Goal: Book appointment/travel/reservation

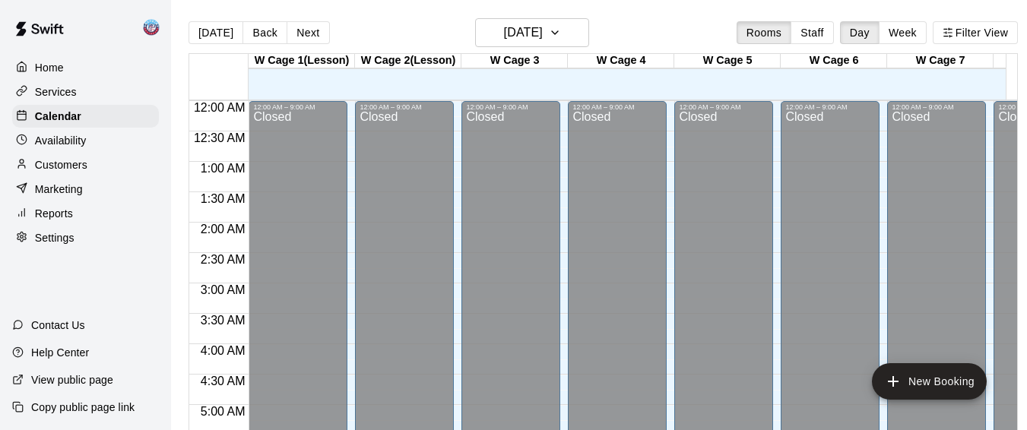
scroll to position [1011, 0]
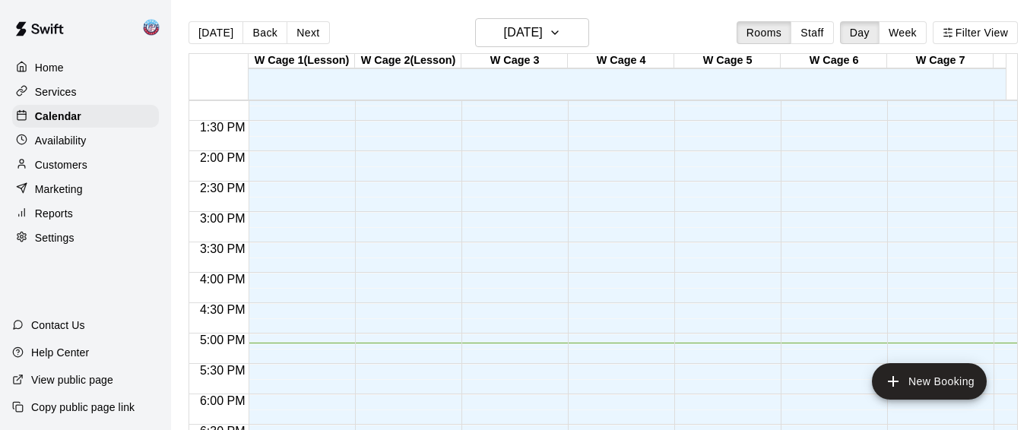
scroll to position [796, 0]
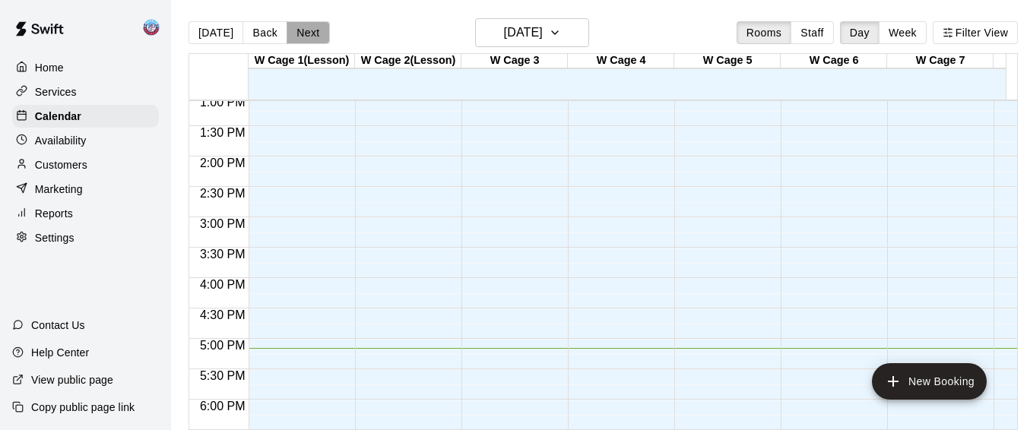
click at [289, 26] on button "Next" at bounding box center [308, 32] width 43 height 23
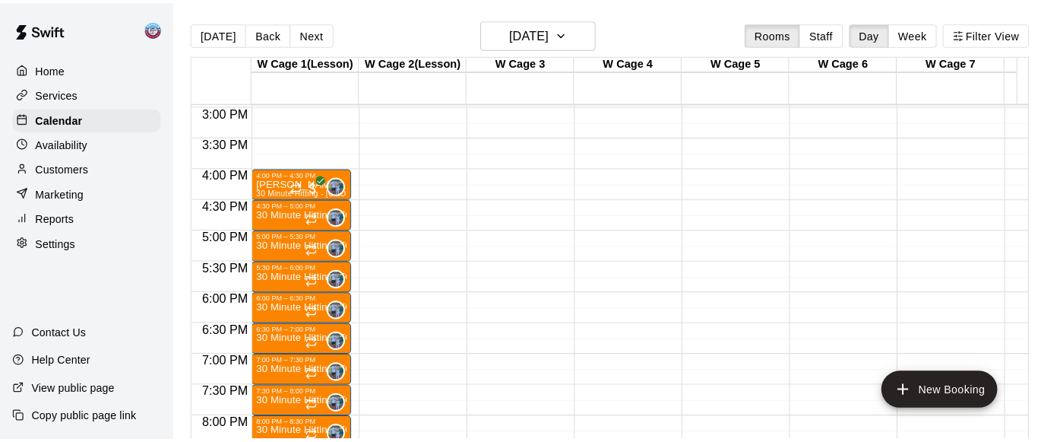
scroll to position [909, 0]
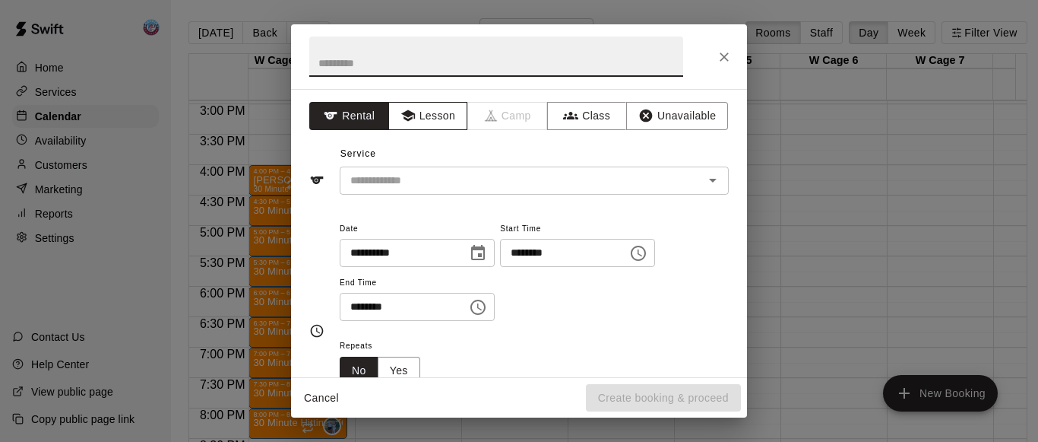
click at [413, 105] on button "Lesson" at bounding box center [428, 116] width 80 height 28
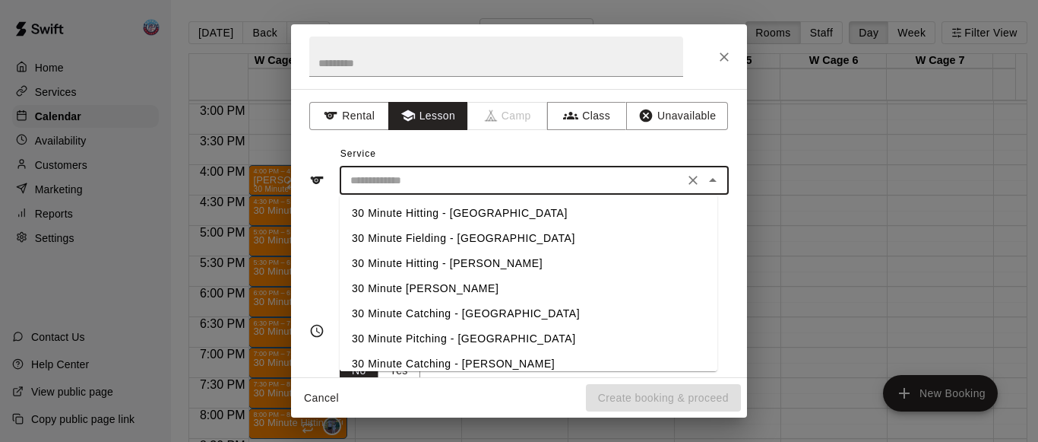
click at [416, 172] on input "text" at bounding box center [511, 180] width 335 height 19
click at [419, 258] on li "30 Minute Hitting - Voorhees" at bounding box center [529, 263] width 378 height 25
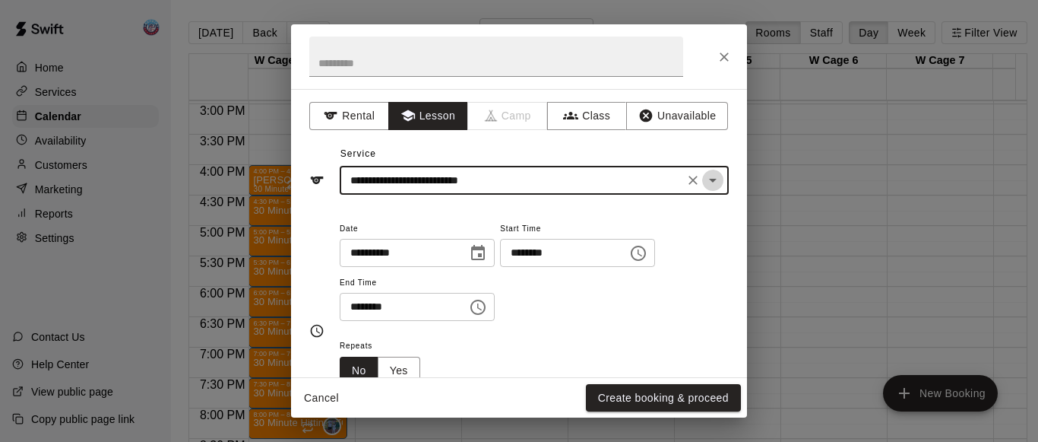
click at [704, 187] on icon "Open" at bounding box center [713, 180] width 18 height 18
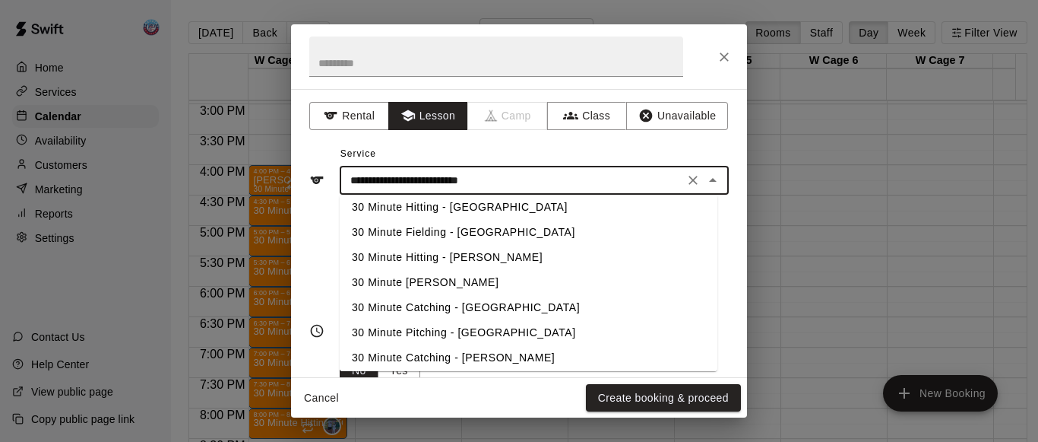
scroll to position [2, 0]
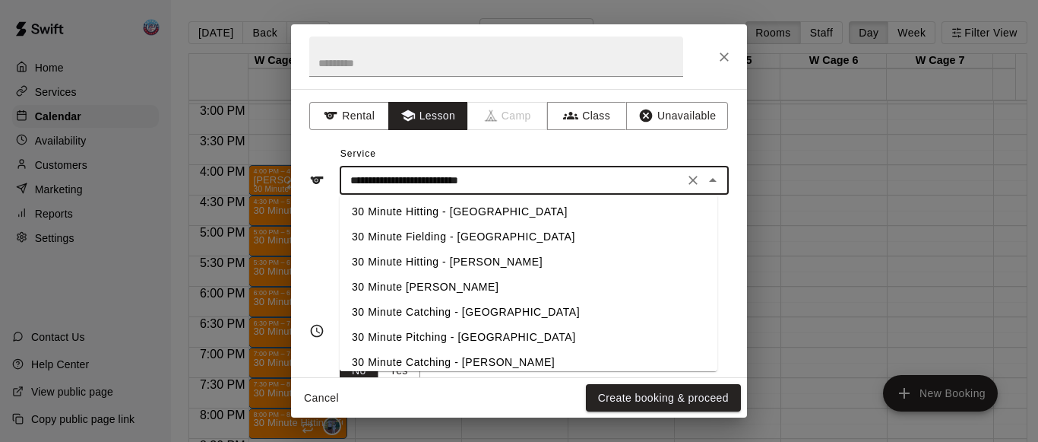
click at [465, 261] on li "30 Minute Hitting - Voorhees" at bounding box center [529, 261] width 378 height 25
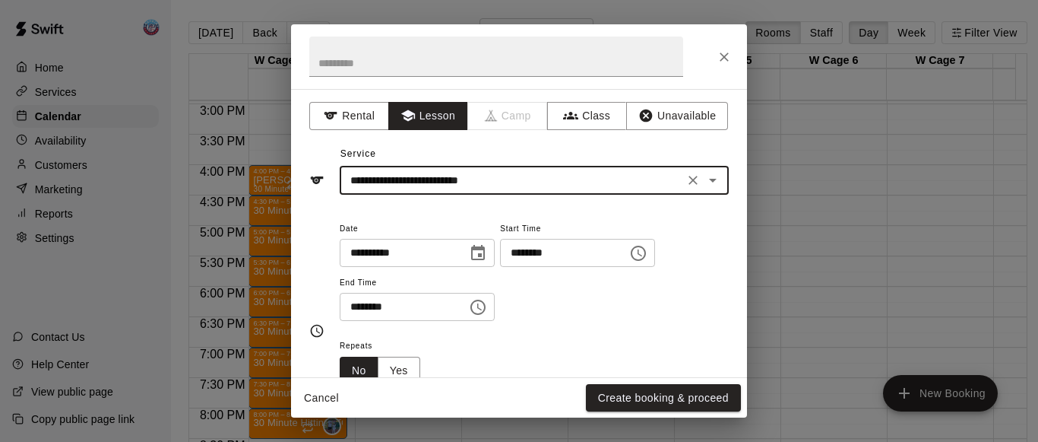
click at [707, 185] on icon "Open" at bounding box center [713, 180] width 18 height 18
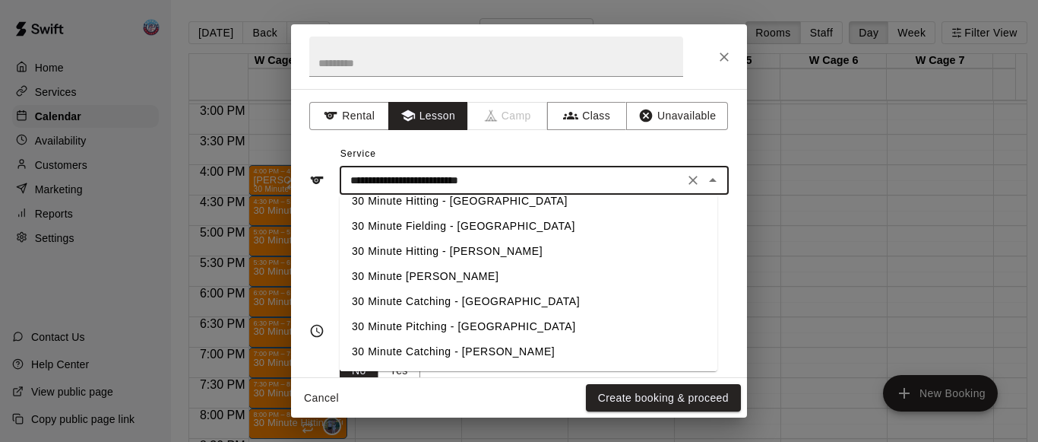
scroll to position [0, 0]
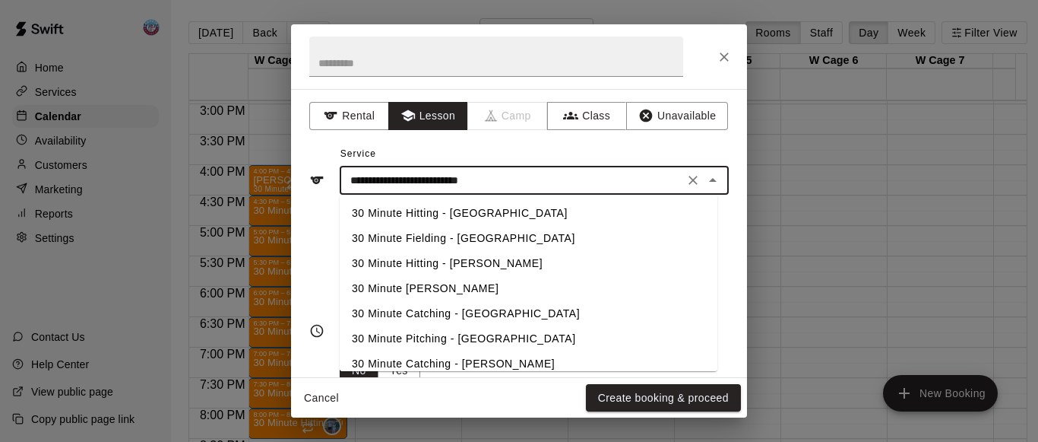
click at [418, 214] on li "30 Minute Hitting - Westampton" at bounding box center [529, 213] width 378 height 25
type input "**********"
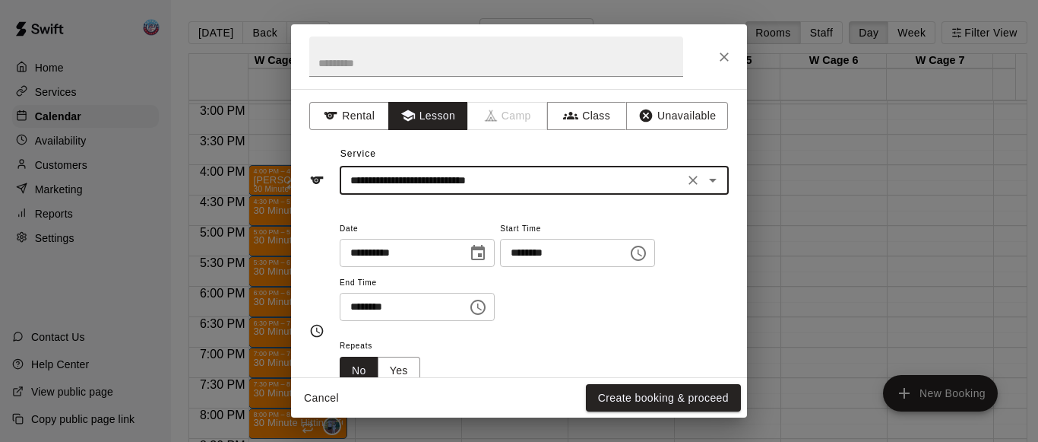
click at [376, 302] on input "********" at bounding box center [398, 307] width 117 height 28
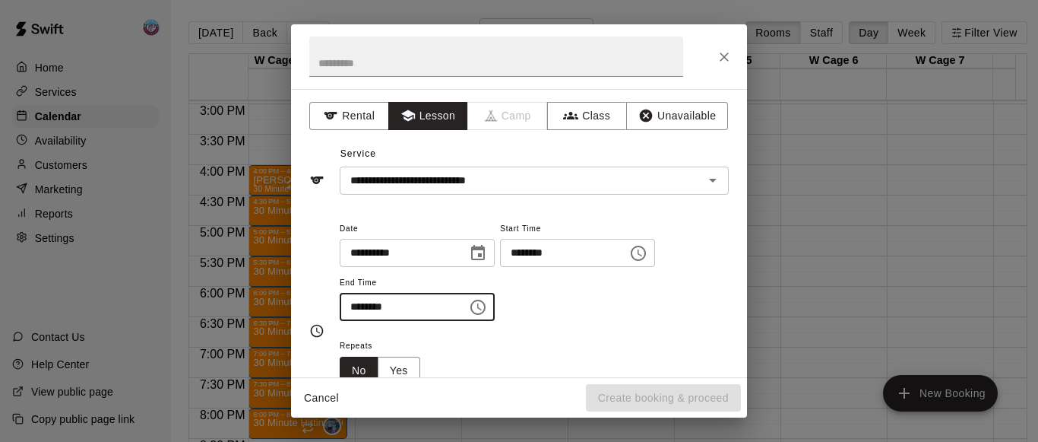
click at [375, 307] on input "********" at bounding box center [398, 307] width 117 height 28
type input "********"
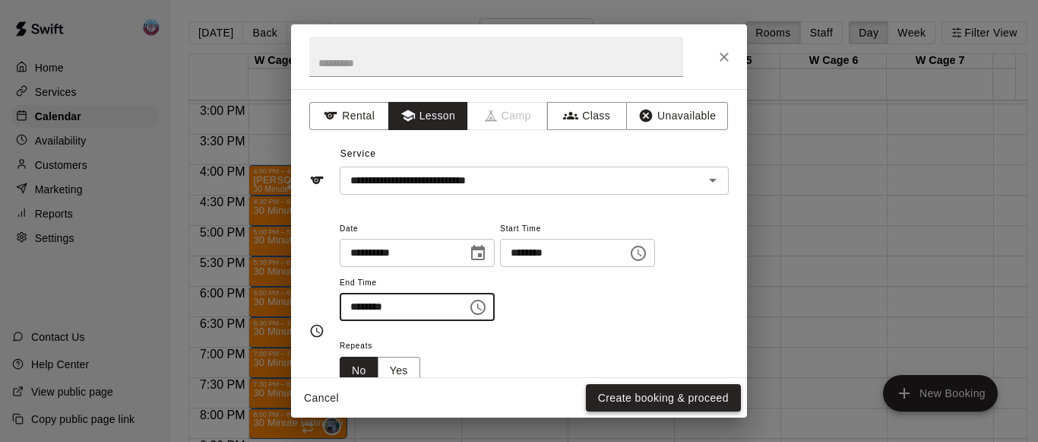
click at [653, 397] on button "Create booking & proceed" at bounding box center [663, 398] width 155 height 28
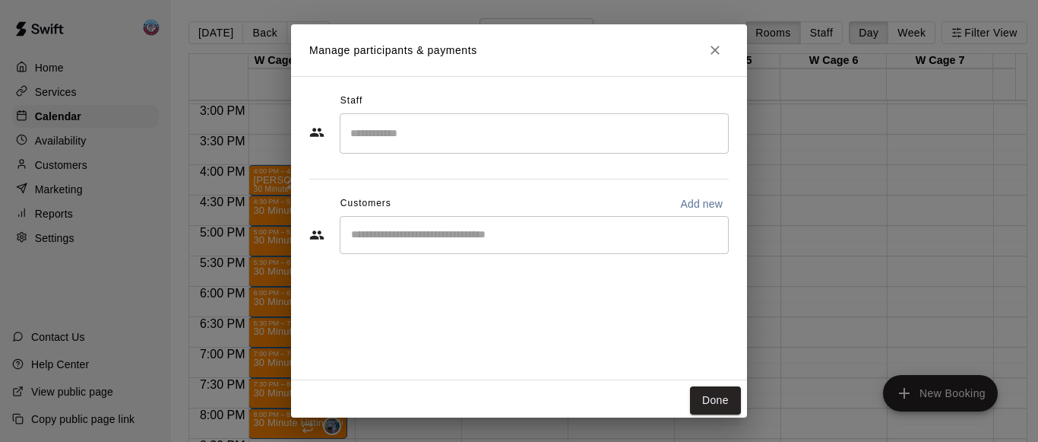
click at [438, 122] on input "Search staff" at bounding box center [534, 133] width 375 height 27
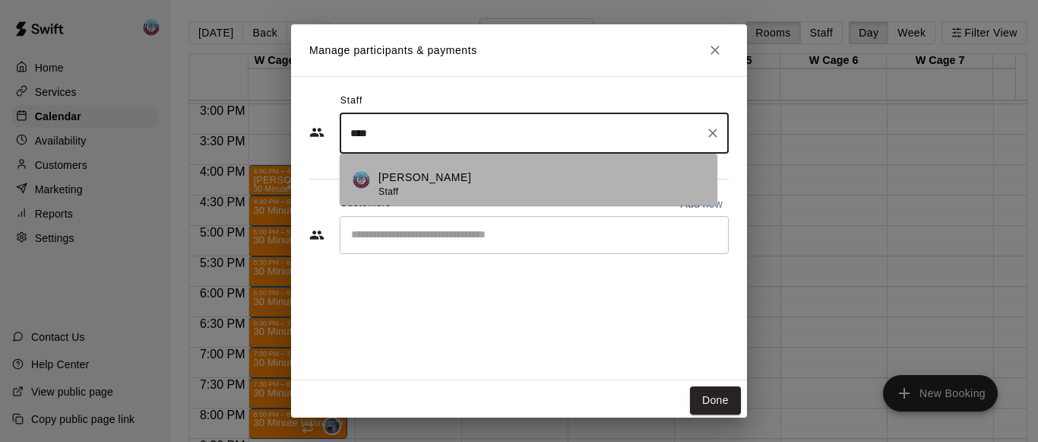
click at [439, 182] on p "Noah Stofman" at bounding box center [424, 177] width 93 height 16
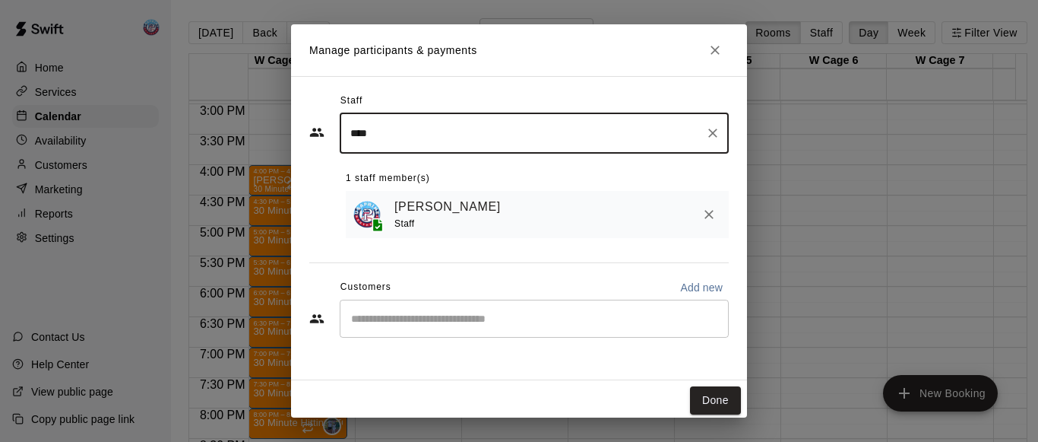
click at [416, 333] on div "​" at bounding box center [534, 318] width 389 height 38
type input "****"
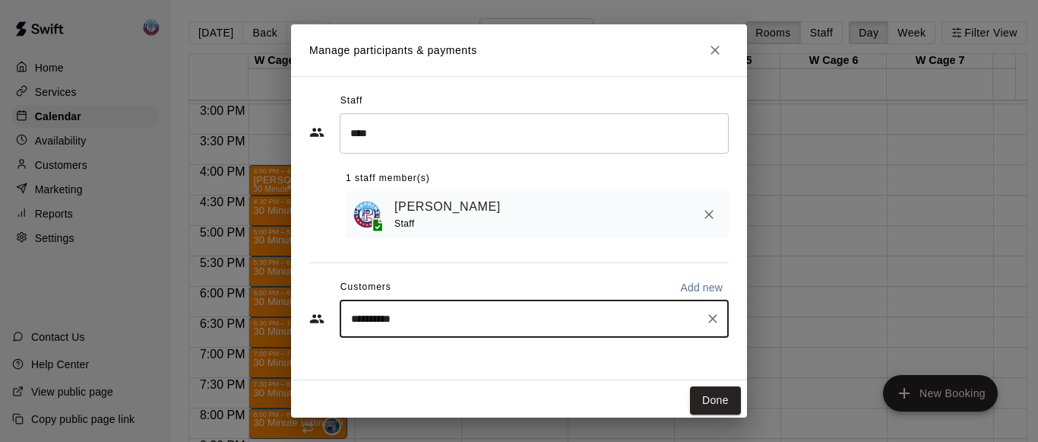
type input "**********"
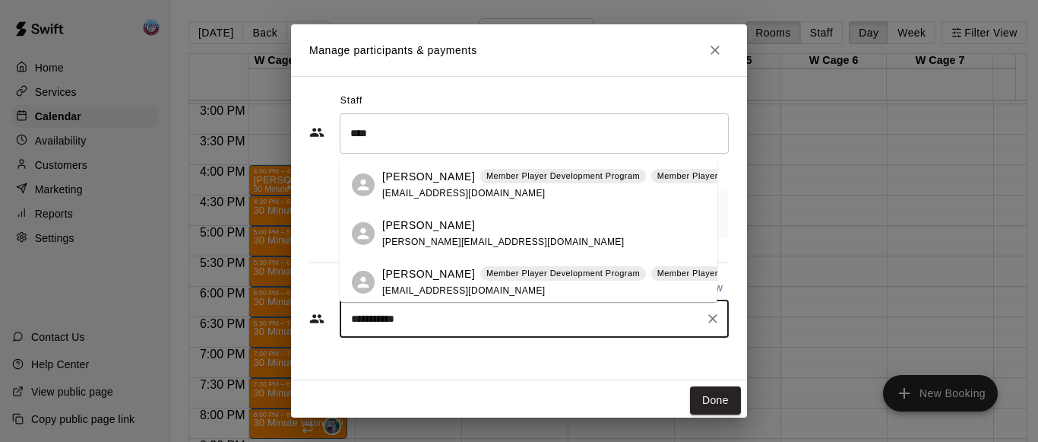
scroll to position [3, 0]
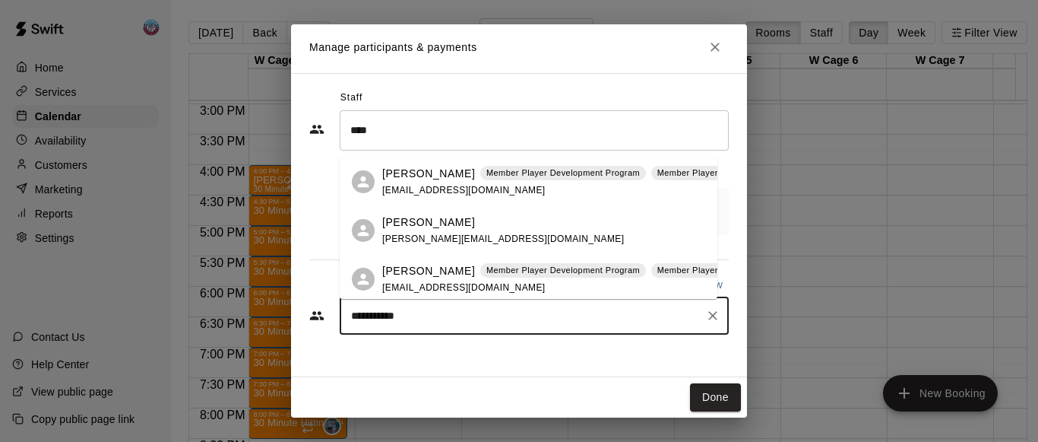
click at [414, 283] on span "meltonje@gmail.com" at bounding box center [463, 287] width 163 height 11
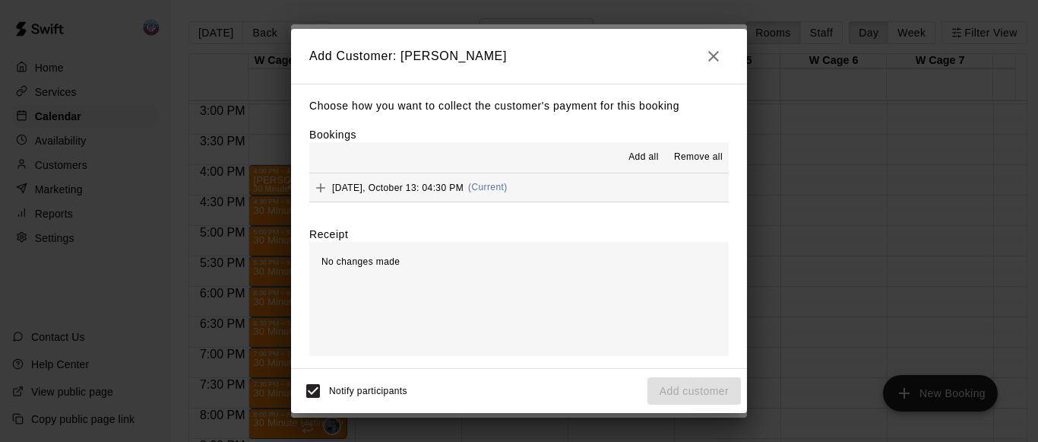
click at [637, 163] on span "Add all" at bounding box center [644, 157] width 30 height 15
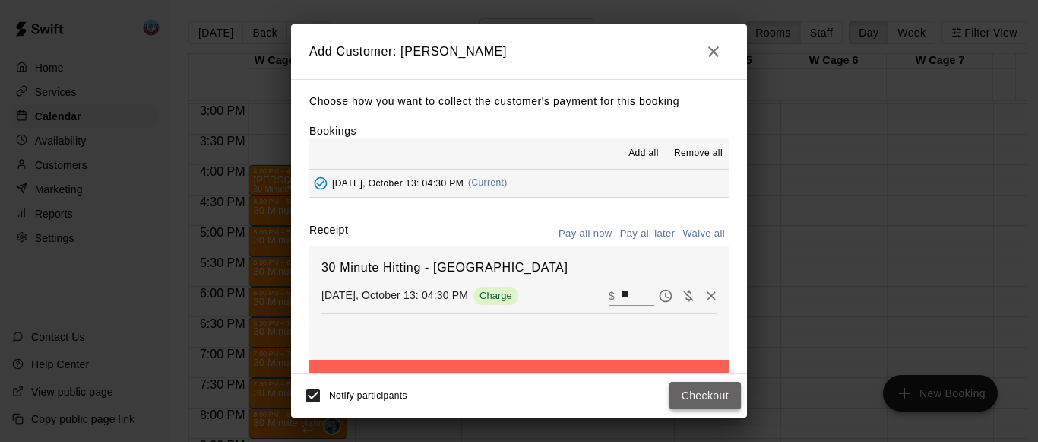
click at [698, 387] on button "Checkout" at bounding box center [705, 396] width 71 height 28
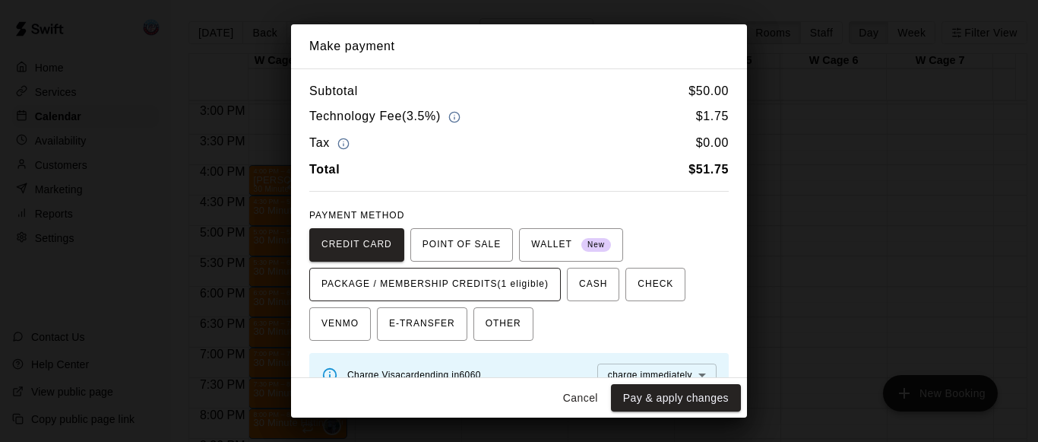
click at [505, 287] on span "PACKAGE / MEMBERSHIP CREDITS (1 eligible)" at bounding box center [434, 284] width 227 height 24
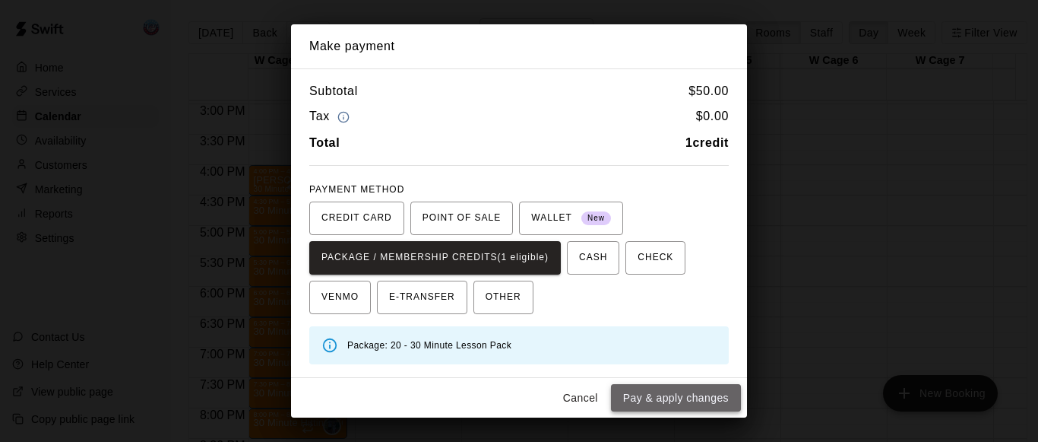
click at [686, 395] on button "Pay & apply changes" at bounding box center [676, 398] width 130 height 28
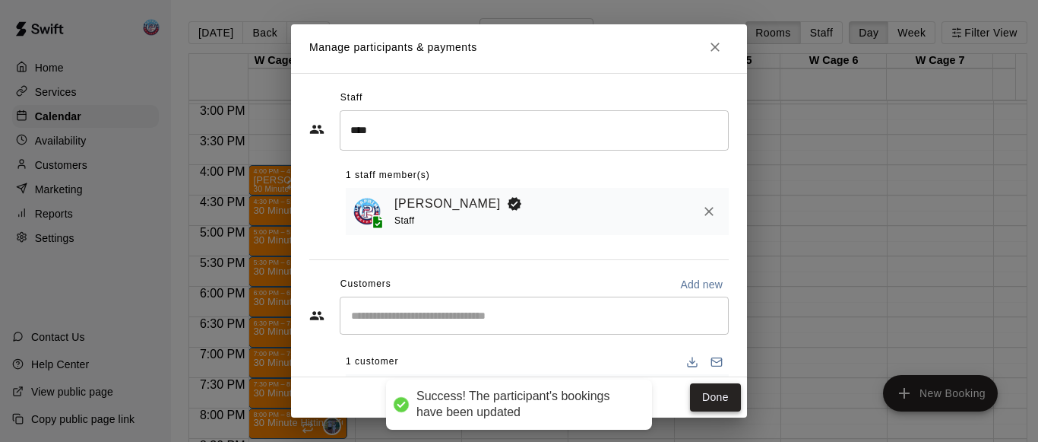
click at [692, 397] on button "Done" at bounding box center [715, 397] width 51 height 28
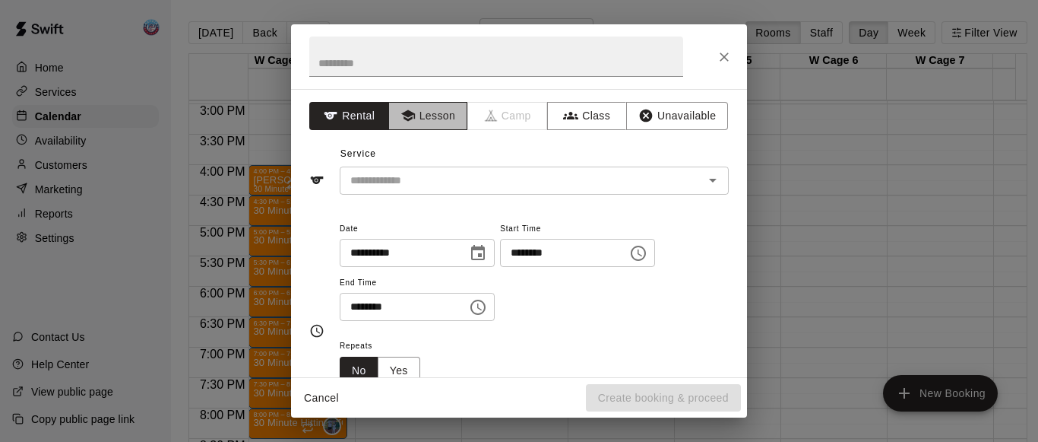
click at [411, 110] on icon "button" at bounding box center [408, 115] width 15 height 15
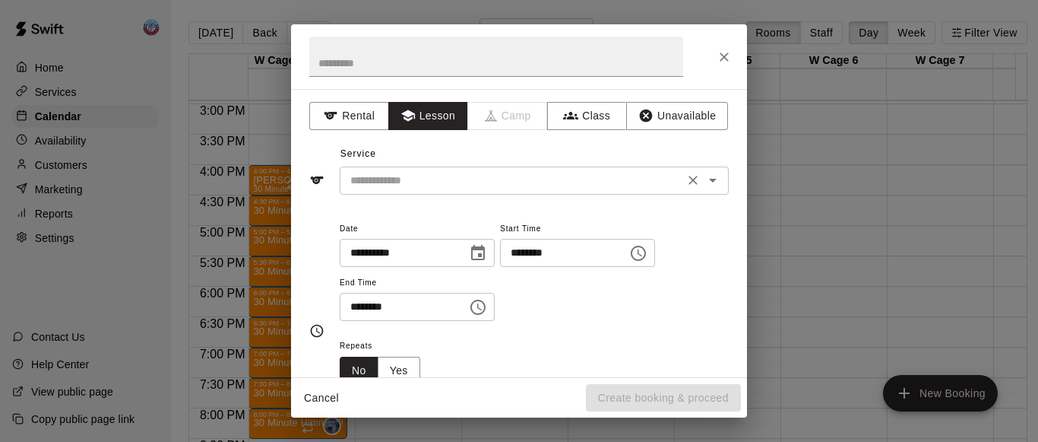
click at [420, 174] on input "text" at bounding box center [511, 180] width 335 height 19
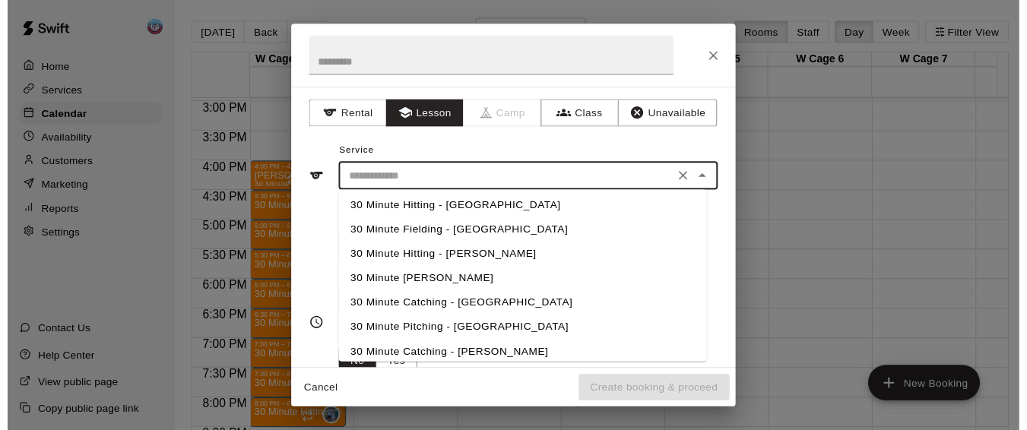
scroll to position [1, 0]
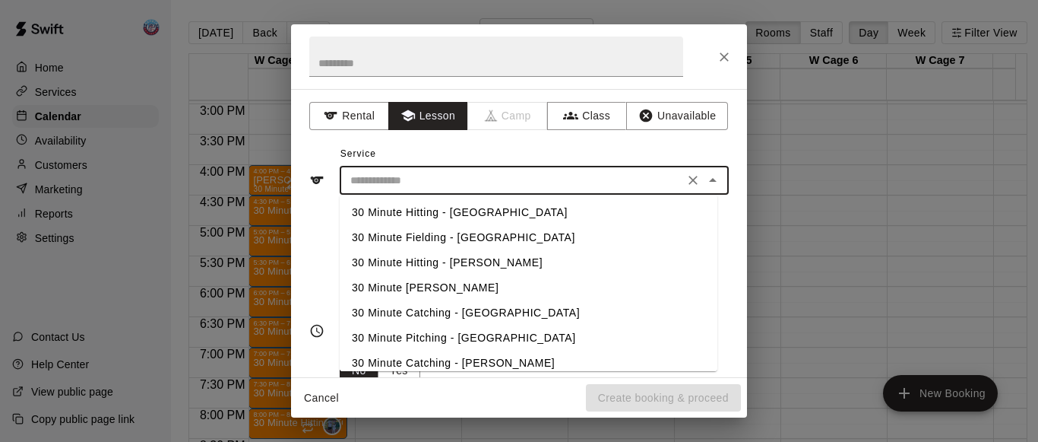
click at [424, 210] on li "30 Minute Hitting - Westampton" at bounding box center [529, 212] width 378 height 25
type input "**********"
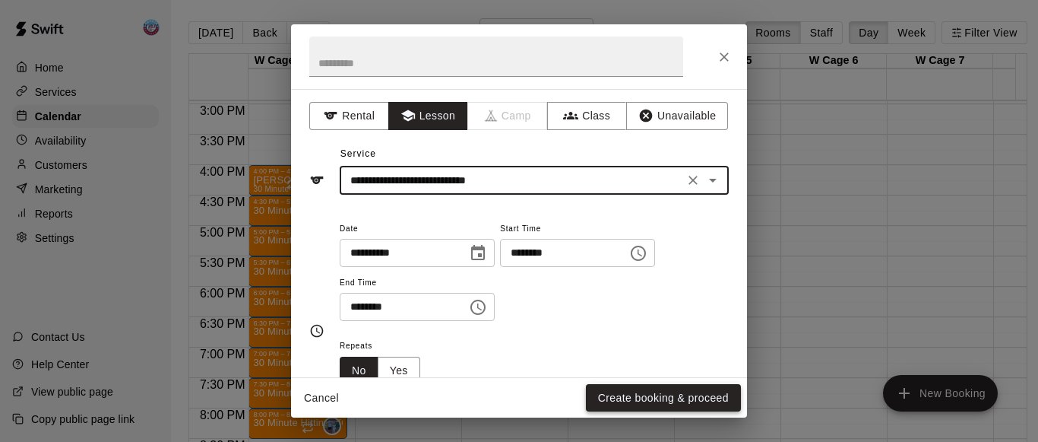
click at [676, 394] on button "Create booking & proceed" at bounding box center [663, 398] width 155 height 28
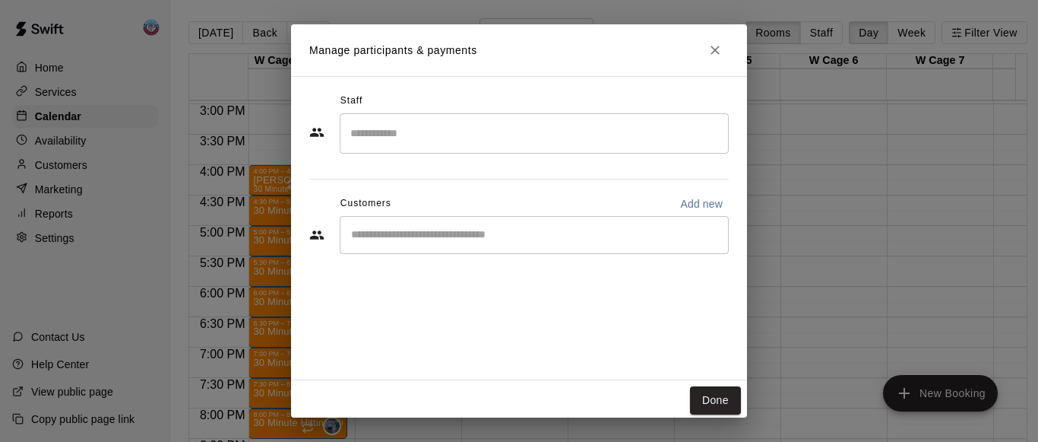
click at [432, 120] on input "Search staff" at bounding box center [534, 133] width 375 height 27
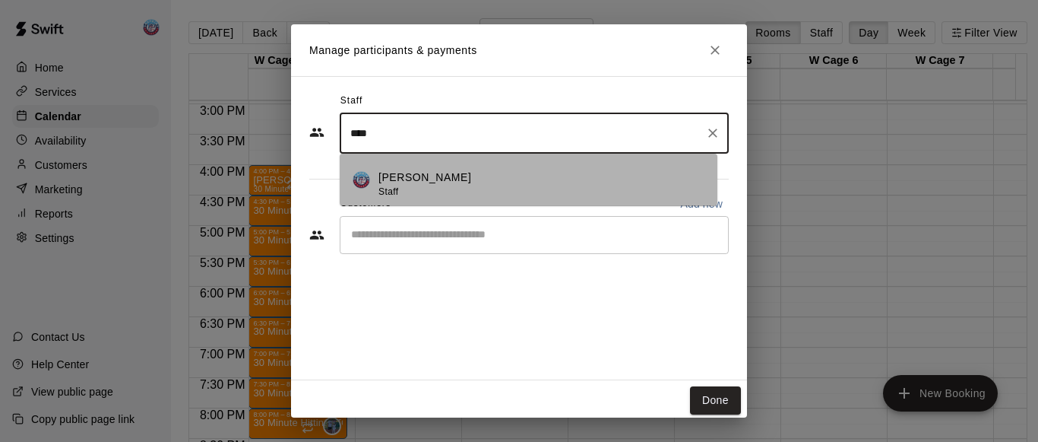
click at [425, 182] on p "Noah Stofman" at bounding box center [424, 177] width 93 height 16
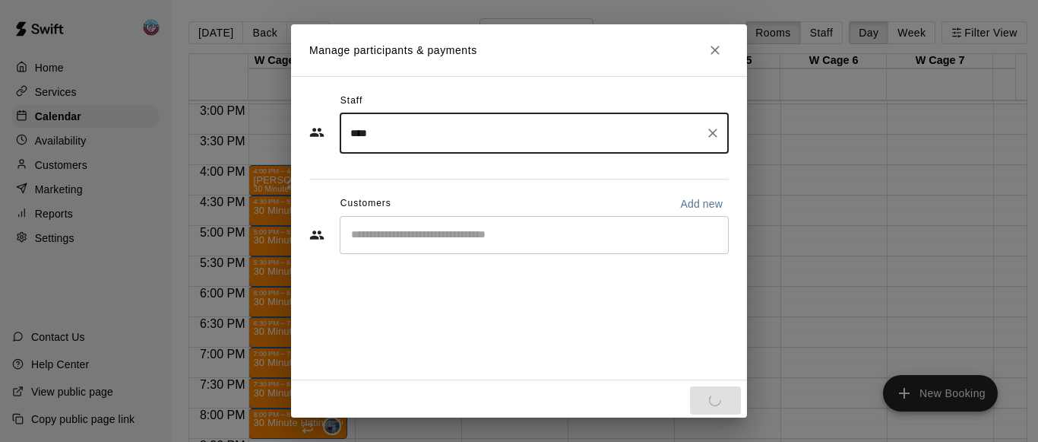
type input "****"
click at [439, 231] on input "Start typing to search customers..." at bounding box center [534, 234] width 375 height 15
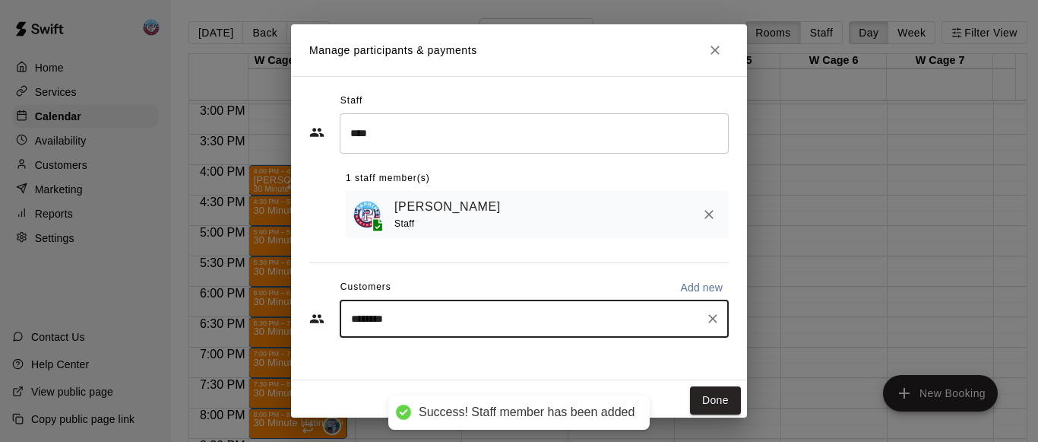
type input "*********"
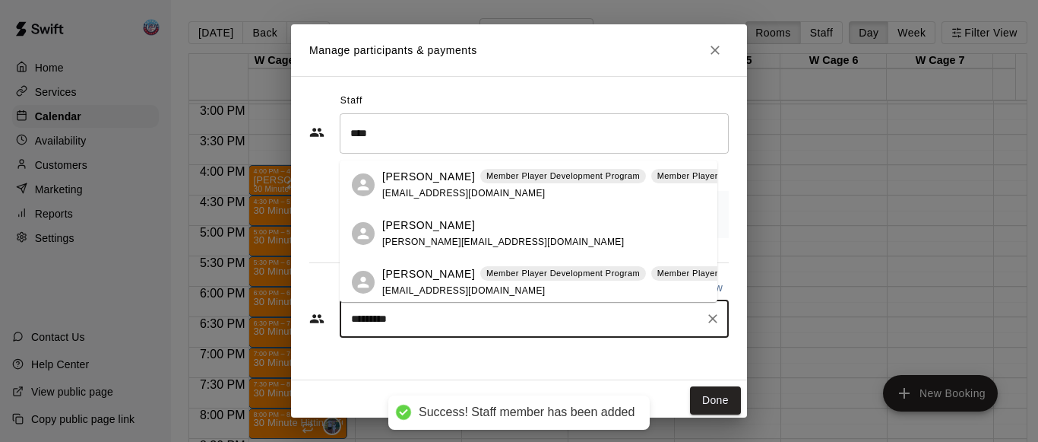
click at [439, 280] on p "John Melton" at bounding box center [428, 274] width 93 height 16
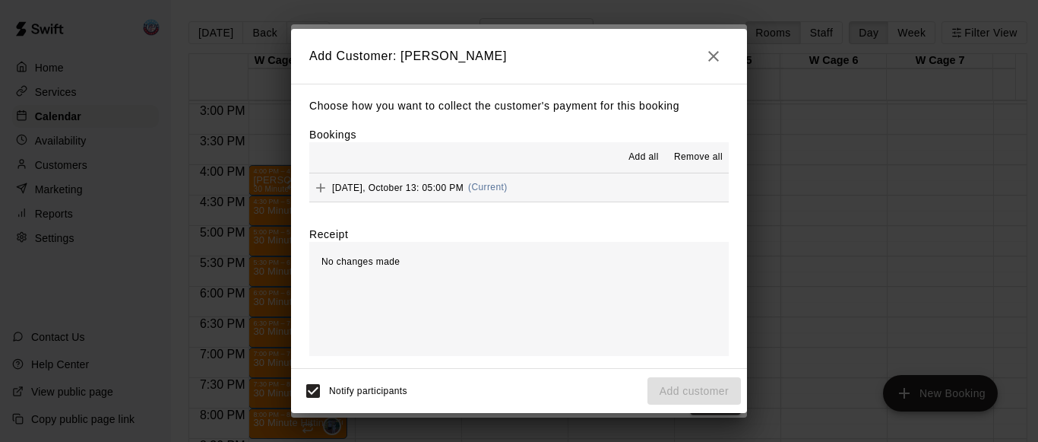
click at [645, 163] on span "Add all" at bounding box center [644, 157] width 30 height 15
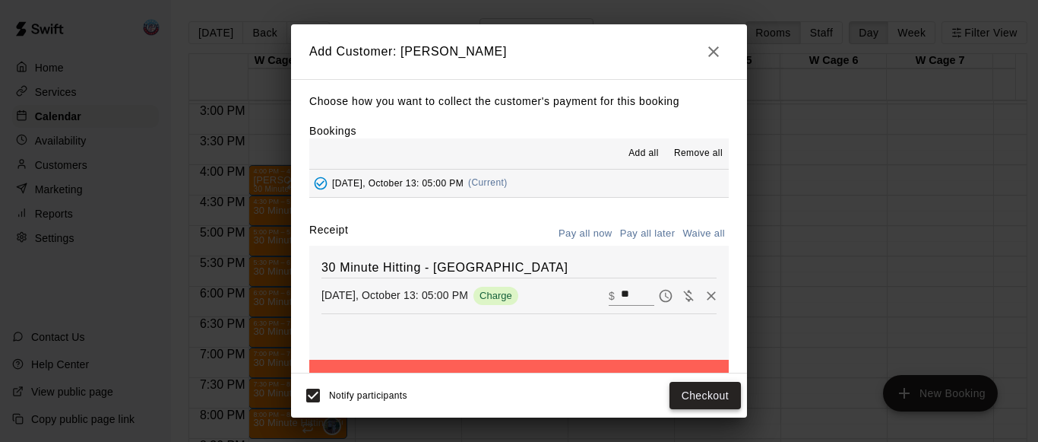
click at [684, 405] on button "Checkout" at bounding box center [705, 396] width 71 height 28
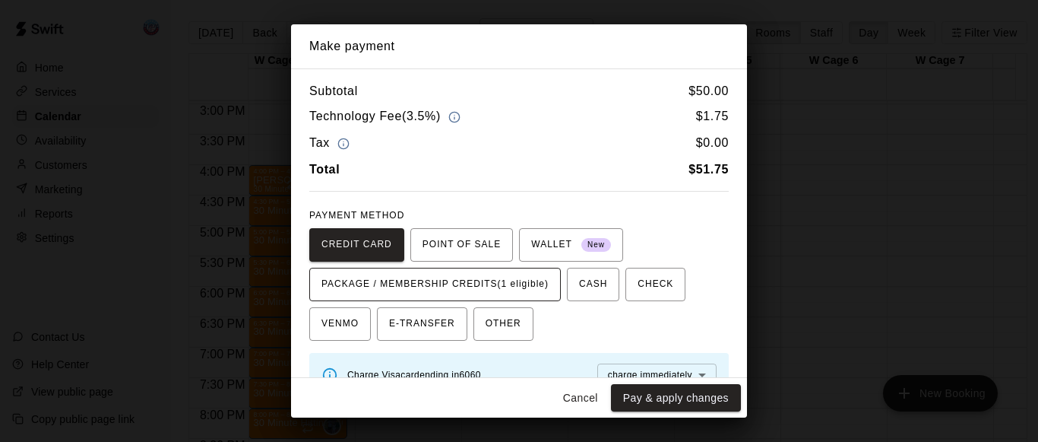
click at [538, 273] on span "PACKAGE / MEMBERSHIP CREDITS (1 eligible)" at bounding box center [434, 284] width 227 height 24
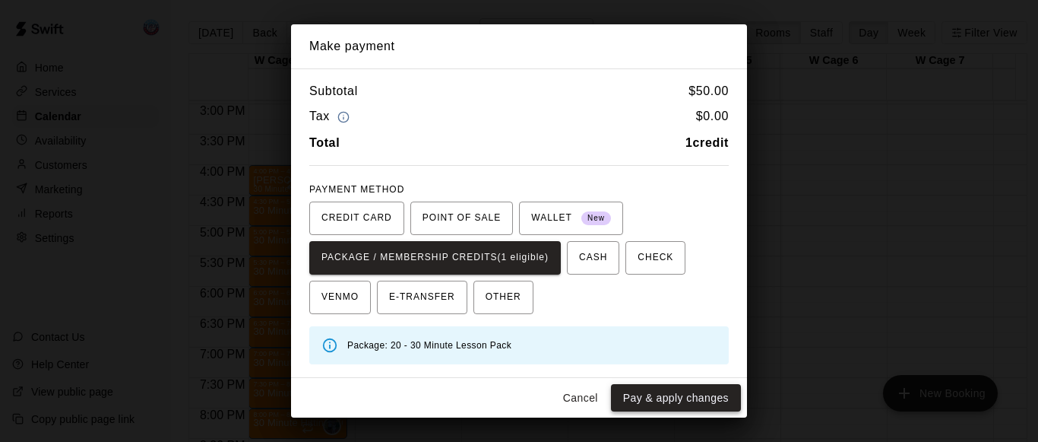
click at [616, 386] on button "Pay & apply changes" at bounding box center [676, 398] width 130 height 28
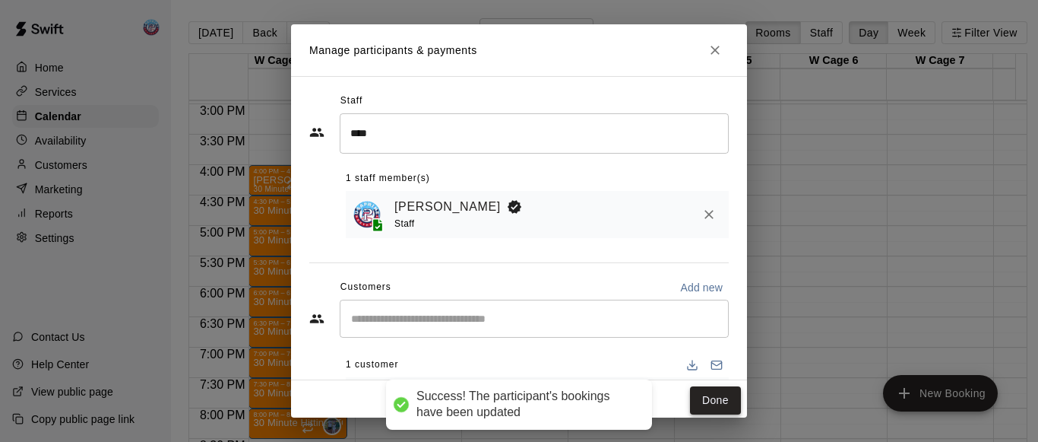
click at [696, 409] on button "Done" at bounding box center [715, 400] width 51 height 28
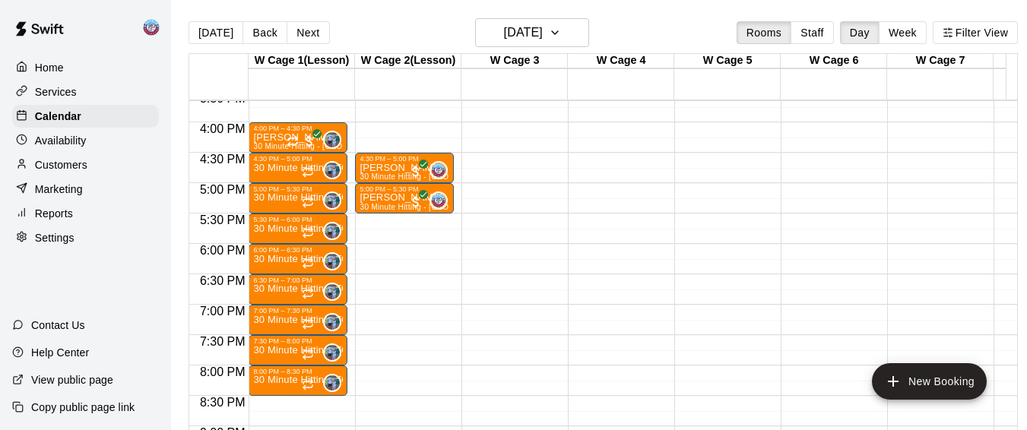
scroll to position [951, 0]
